Goal: Task Accomplishment & Management: Use online tool/utility

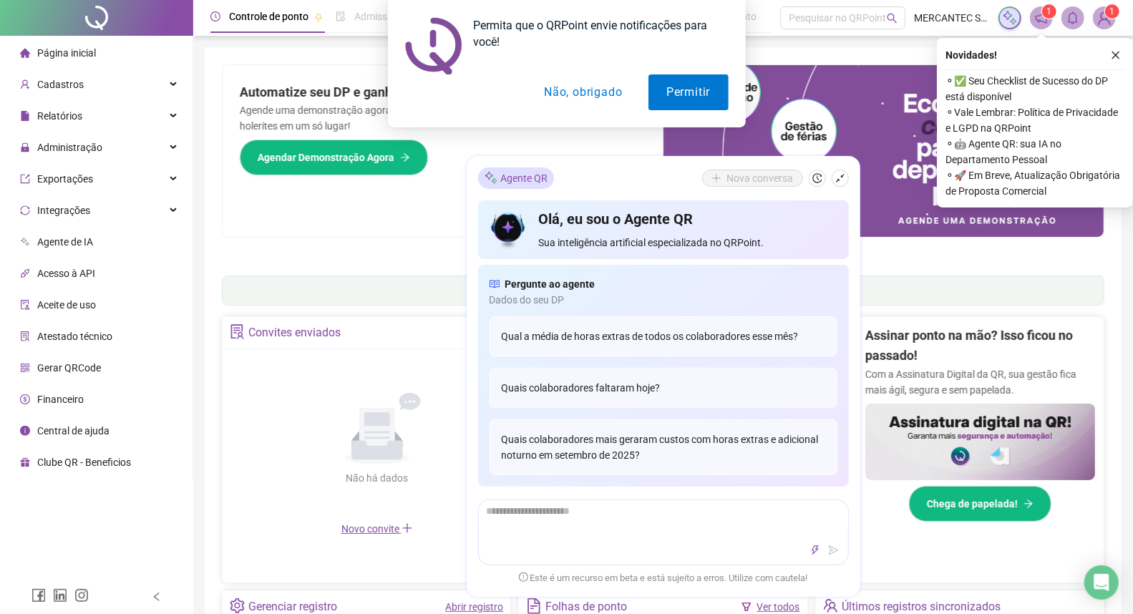
click at [582, 88] on button "Não, obrigado" at bounding box center [583, 92] width 114 height 36
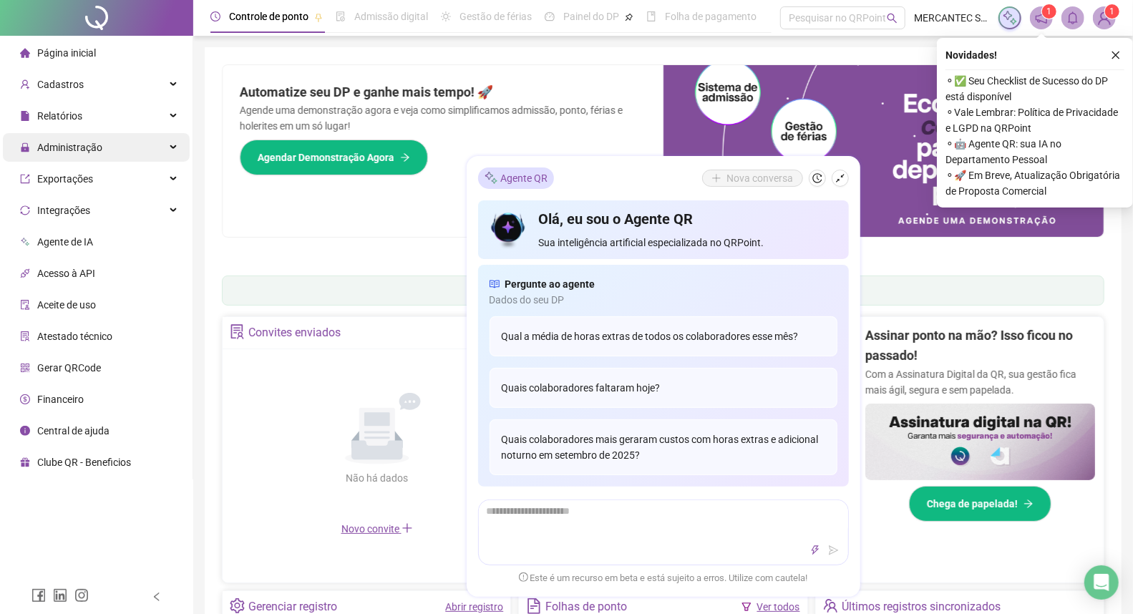
click at [127, 138] on div "Administração" at bounding box center [96, 147] width 187 height 29
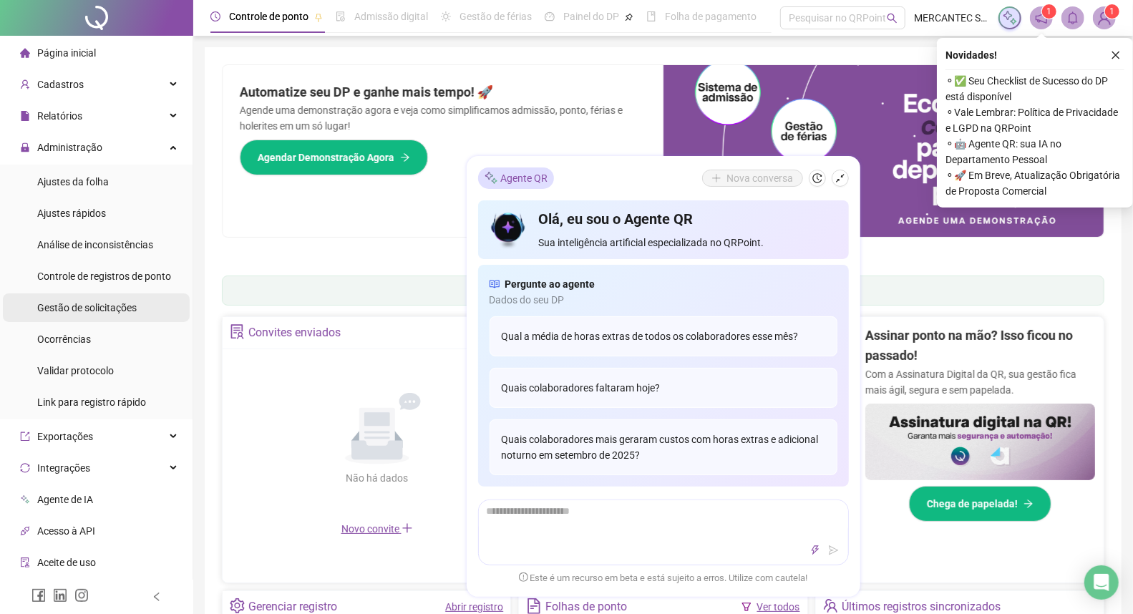
click at [90, 306] on span "Gestão de solicitações" at bounding box center [86, 307] width 99 height 11
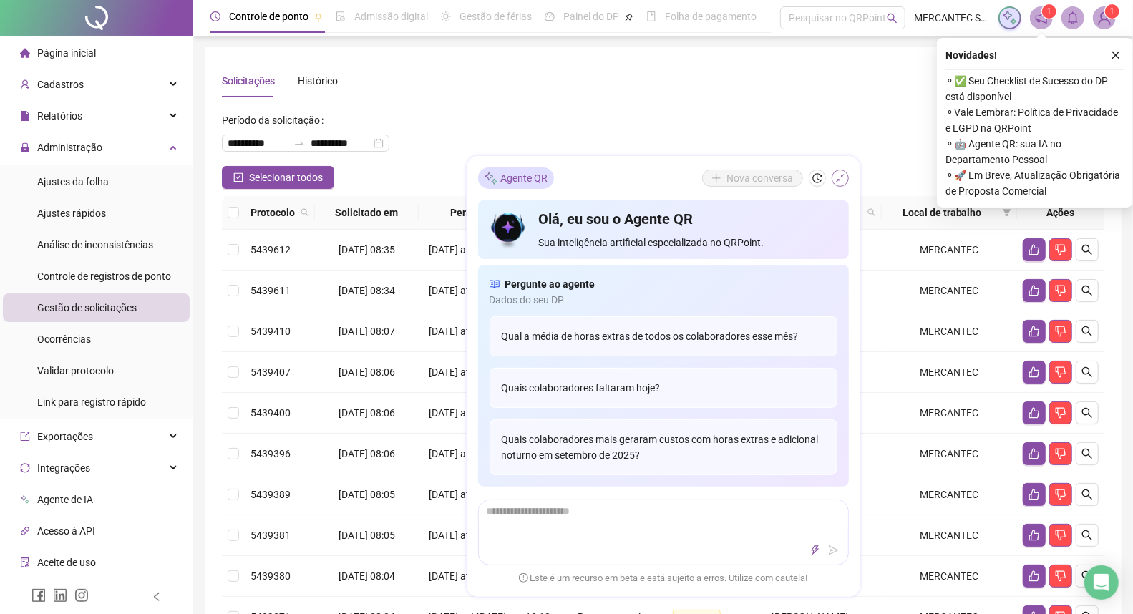
click at [841, 177] on icon "shrink" at bounding box center [840, 178] width 9 height 9
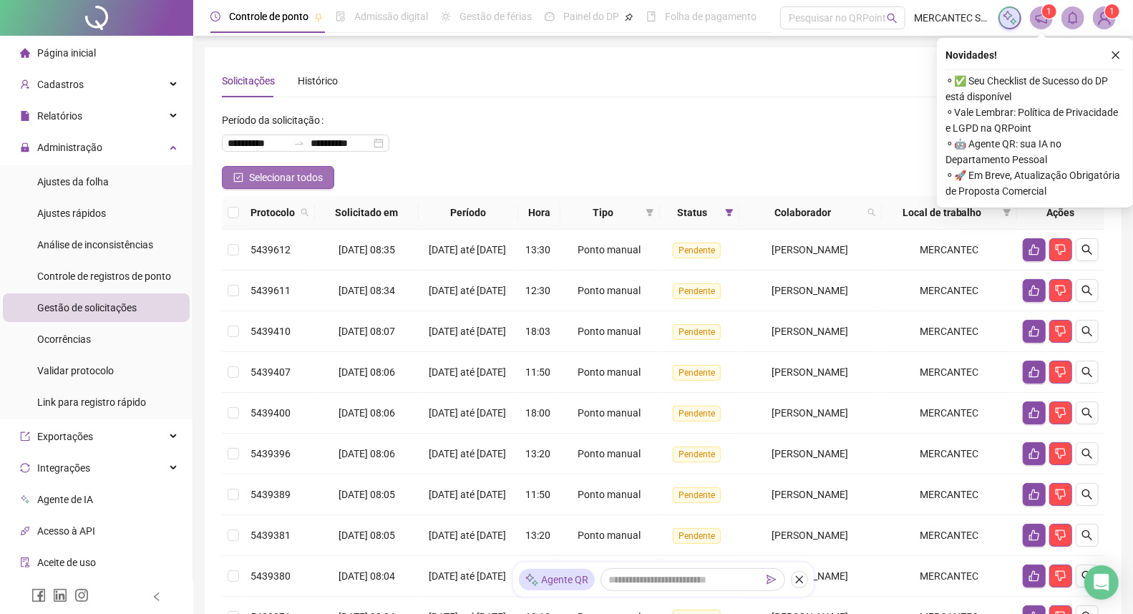
click at [238, 172] on icon "check-square" at bounding box center [238, 177] width 10 height 10
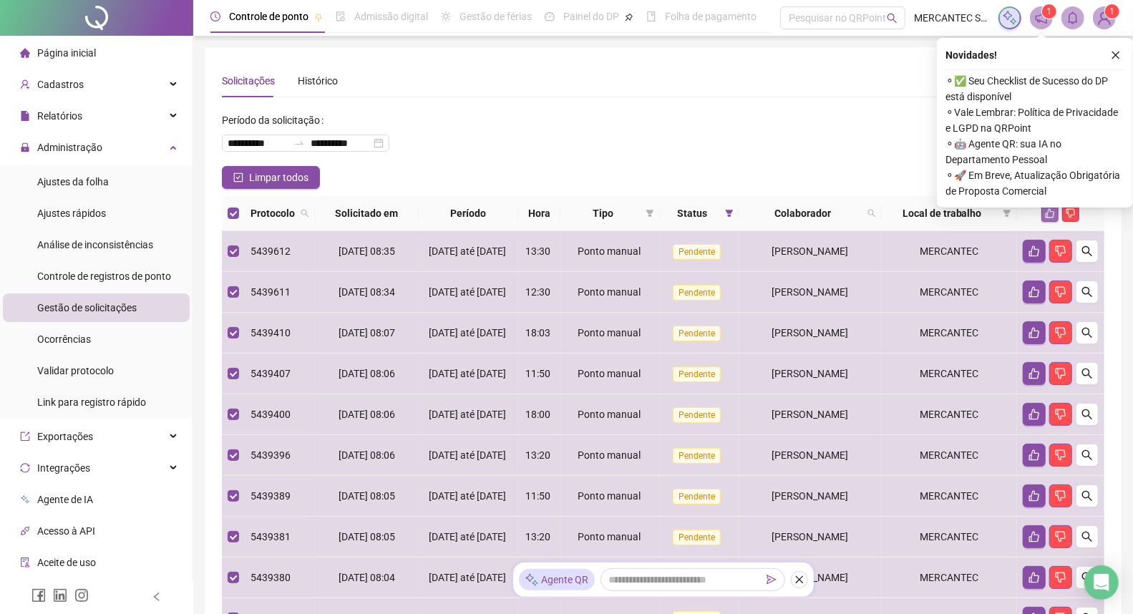
click at [1050, 212] on icon "like" at bounding box center [1050, 213] width 10 height 10
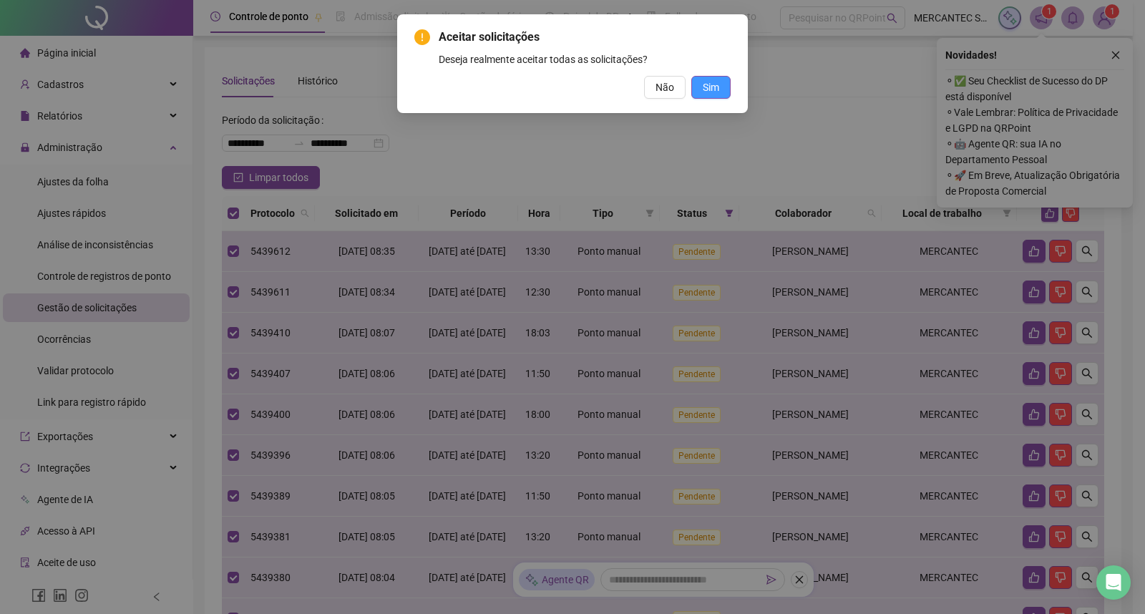
click at [716, 87] on span "Sim" at bounding box center [711, 87] width 16 height 16
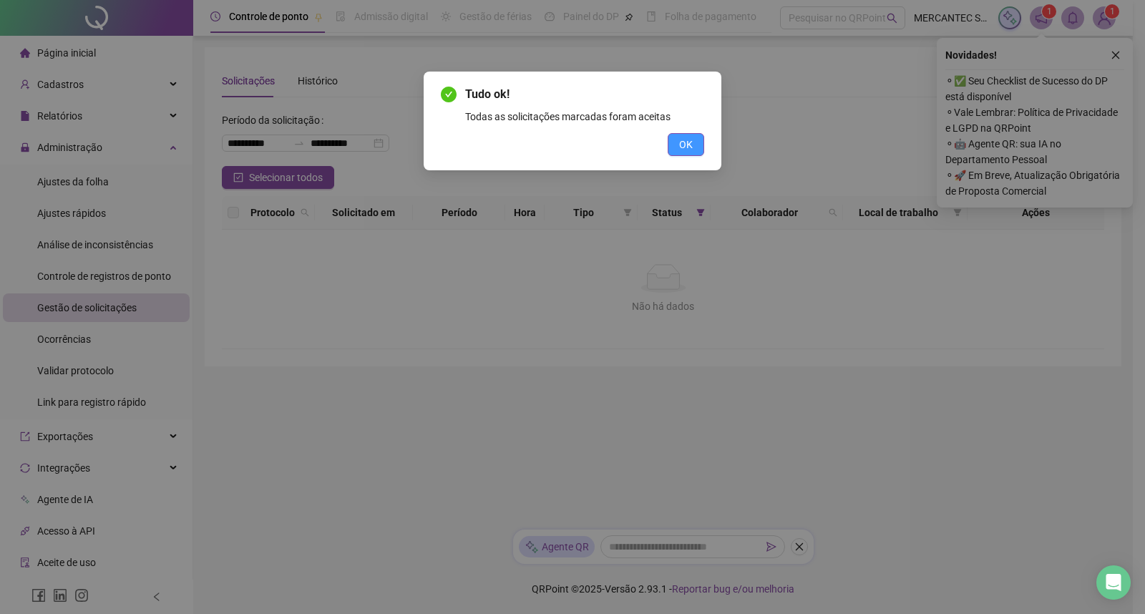
click at [696, 143] on button "OK" at bounding box center [686, 144] width 36 height 23
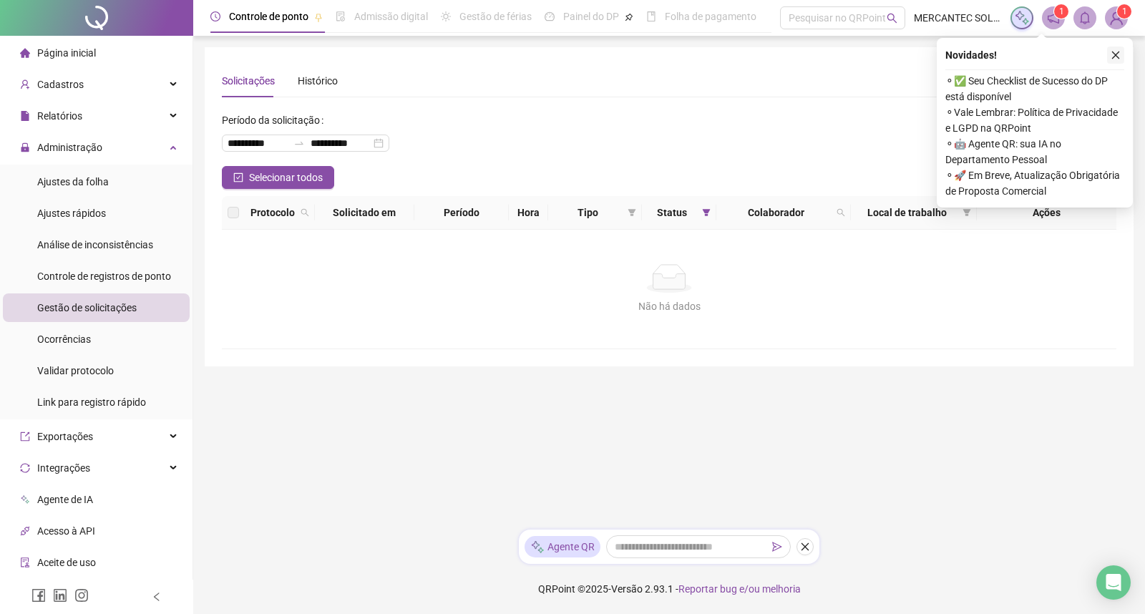
click at [1117, 54] on icon "close" at bounding box center [1116, 56] width 8 height 8
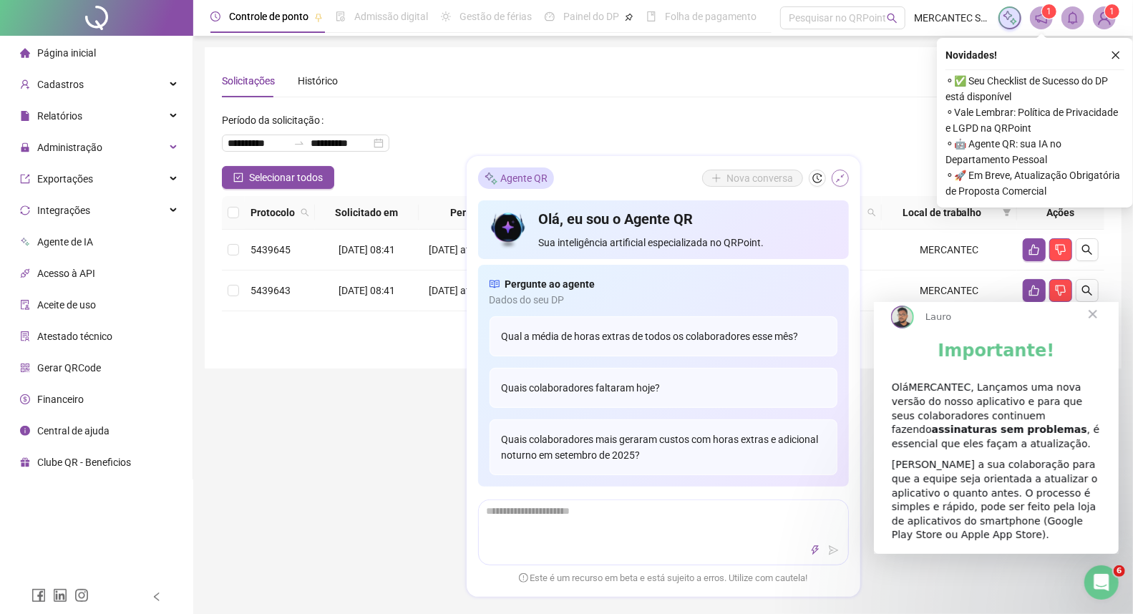
click at [840, 180] on icon "shrink" at bounding box center [840, 178] width 10 height 10
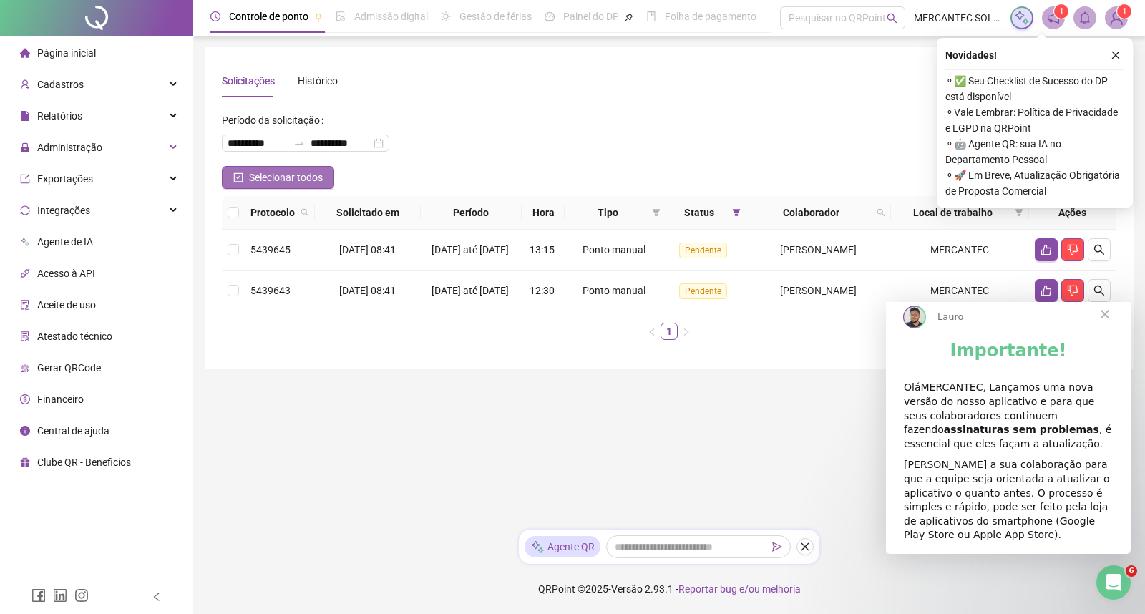
click at [311, 170] on span "Selecionar todos" at bounding box center [286, 178] width 74 height 16
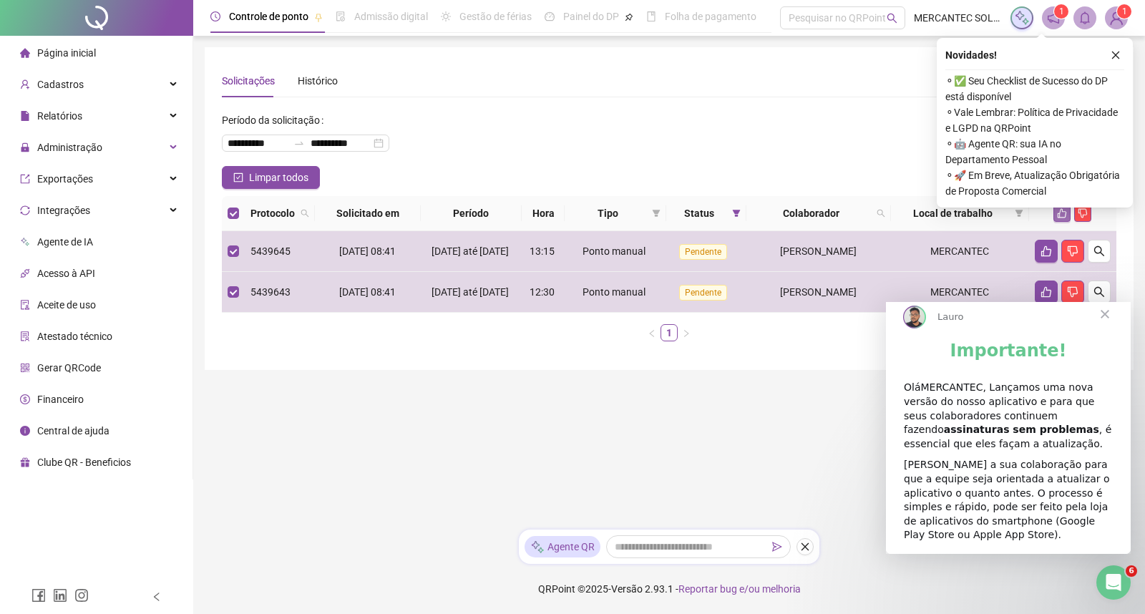
click at [1060, 212] on icon "like" at bounding box center [1061, 213] width 9 height 9
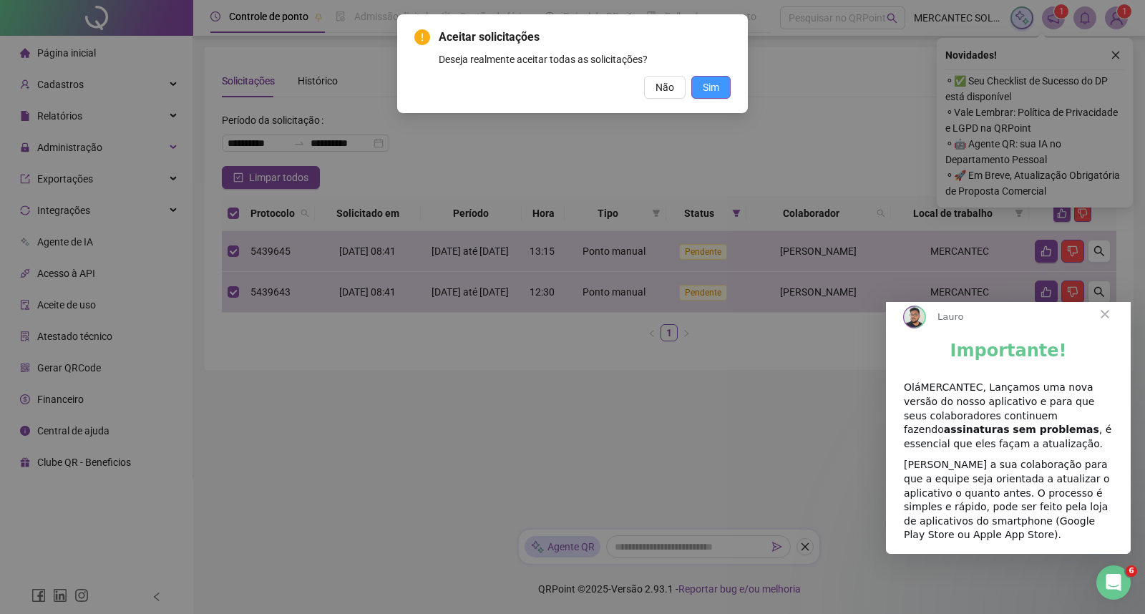
click at [715, 86] on span "Sim" at bounding box center [711, 87] width 16 height 16
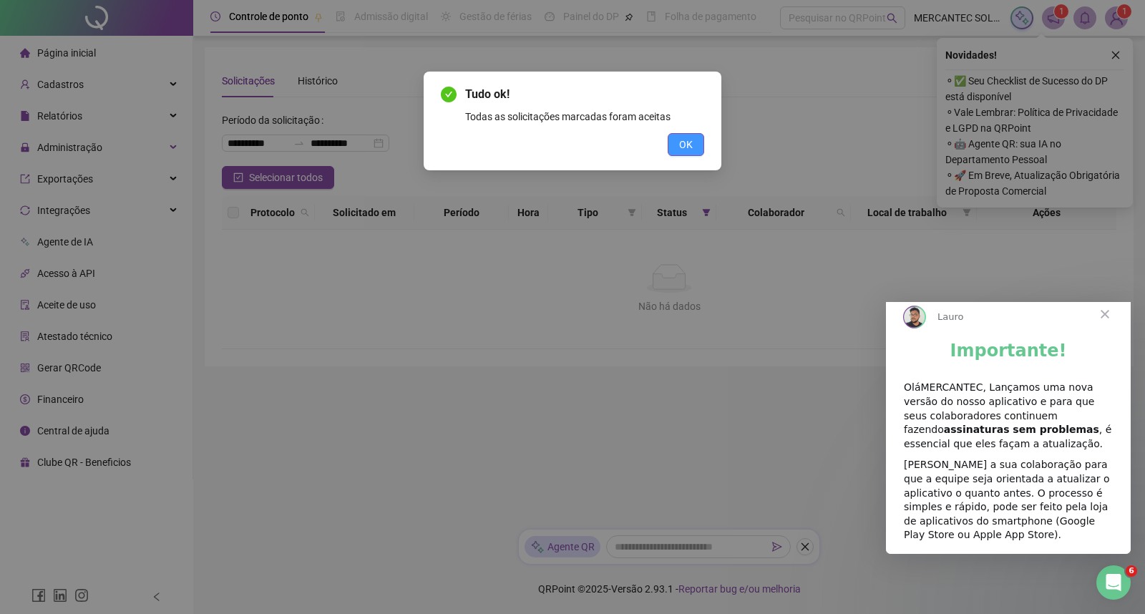
click at [698, 137] on button "OK" at bounding box center [686, 144] width 36 height 23
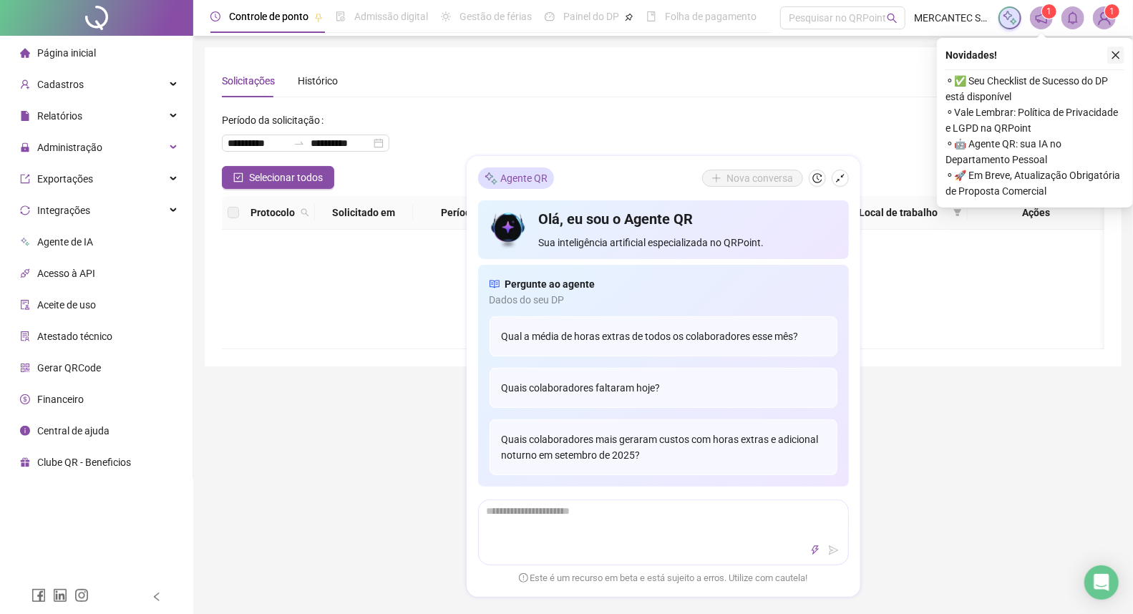
drag, startPoint x: 1117, startPoint y: 52, endPoint x: 1063, endPoint y: 0, distance: 74.9
click at [1117, 52] on icon "close" at bounding box center [1115, 55] width 10 height 10
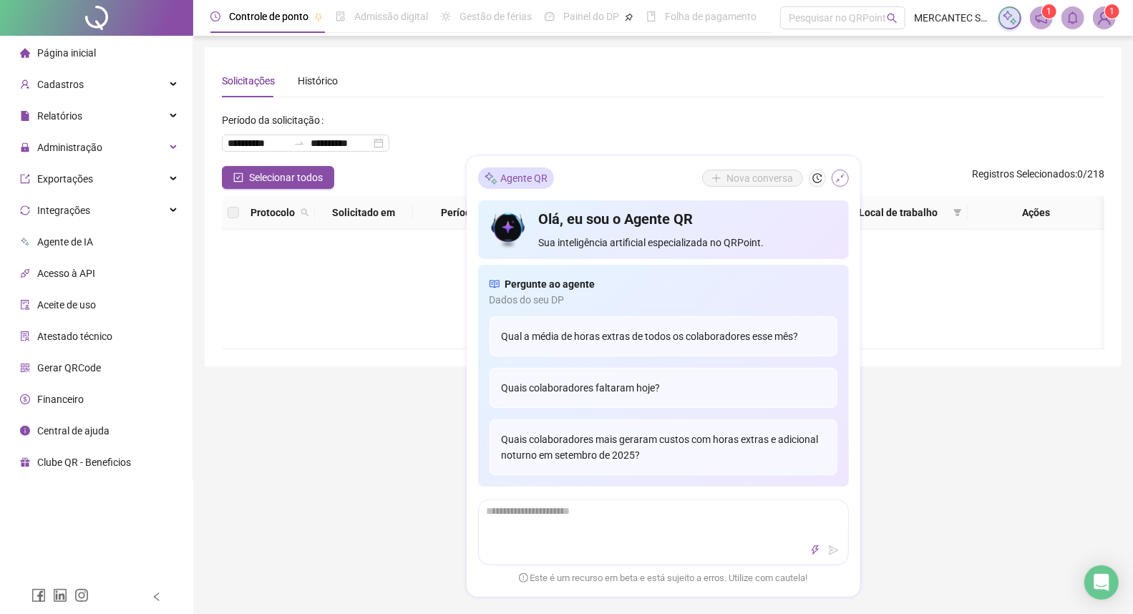
click at [841, 179] on icon "shrink" at bounding box center [840, 178] width 10 height 10
